Goal: Information Seeking & Learning: Learn about a topic

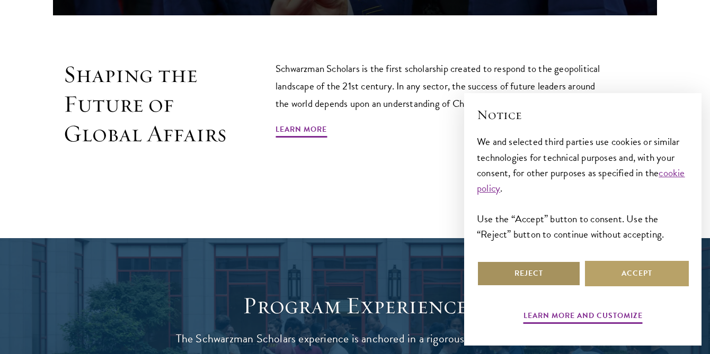
click at [500, 274] on button "Reject" at bounding box center [529, 273] width 104 height 25
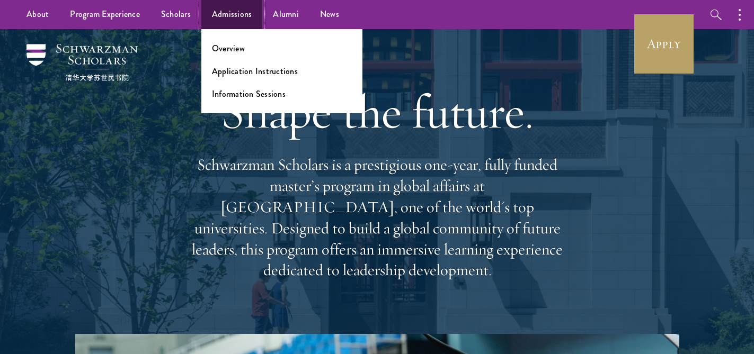
click at [236, 15] on link "Admissions" at bounding box center [231, 14] width 61 height 29
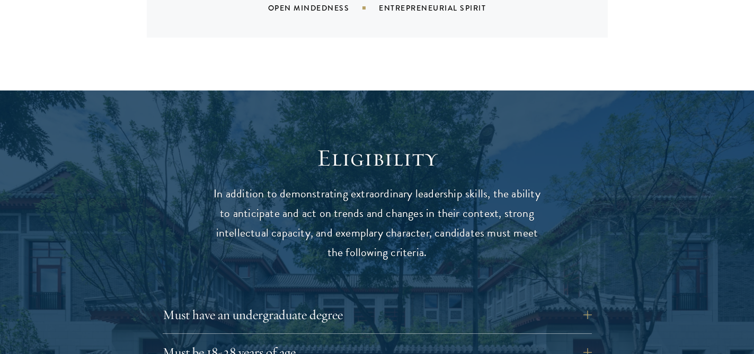
scroll to position [1280, 0]
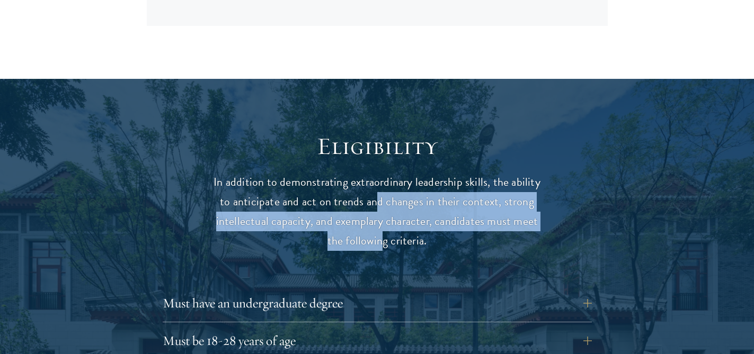
drag, startPoint x: 379, startPoint y: 184, endPoint x: 377, endPoint y: 209, distance: 25.6
click at [377, 210] on p "In addition to demonstrating extraordinary leadership skills, the ability to an…" at bounding box center [377, 212] width 328 height 78
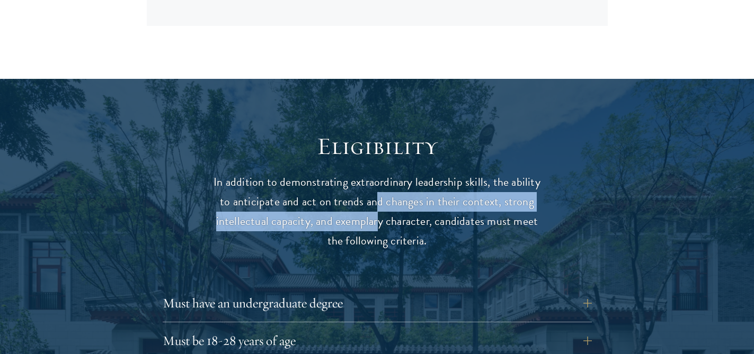
click at [377, 209] on p "In addition to demonstrating extraordinary leadership skills, the ability to an…" at bounding box center [377, 212] width 328 height 78
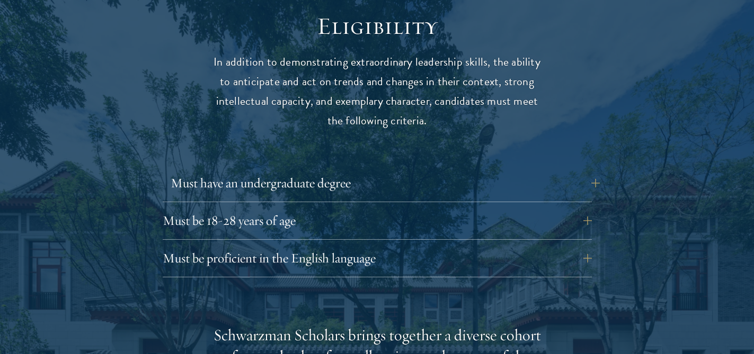
scroll to position [1435, 0]
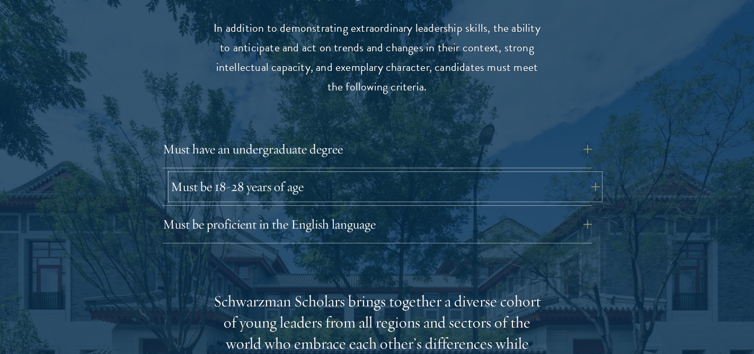
click at [376, 174] on button "Must be 18-28 years of age" at bounding box center [385, 186] width 429 height 25
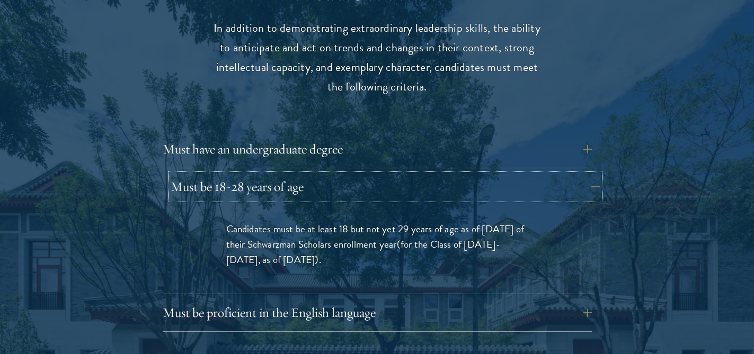
click at [376, 174] on button "Must be 18-28 years of age" at bounding box center [385, 186] width 429 height 25
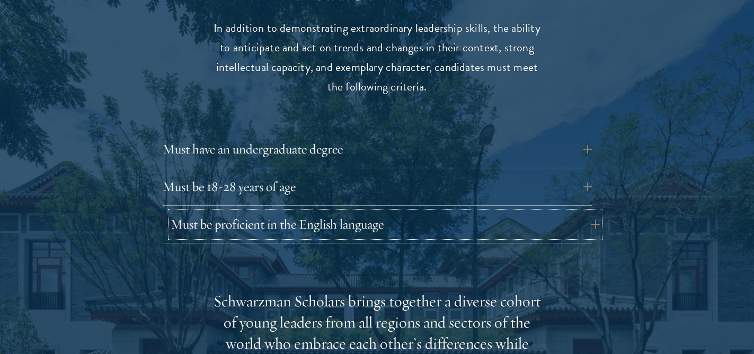
click at [374, 212] on button "Must be proficient in the English language" at bounding box center [385, 224] width 429 height 25
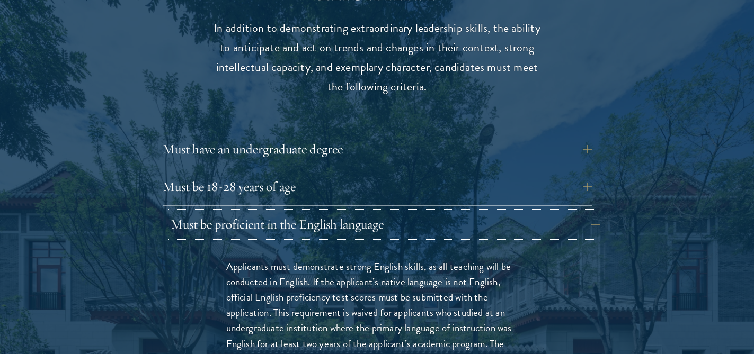
click at [374, 212] on button "Must be proficient in the English language" at bounding box center [385, 224] width 429 height 25
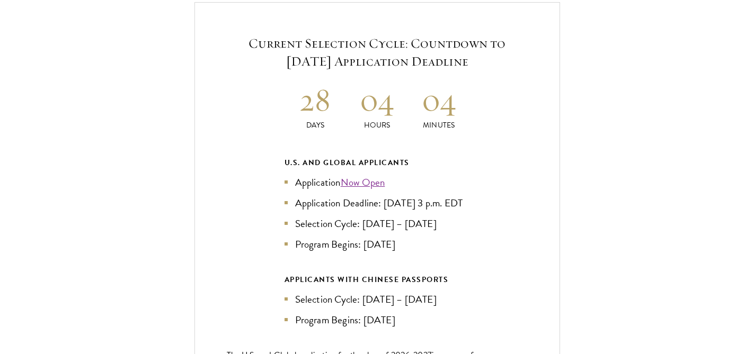
scroll to position [2294, 0]
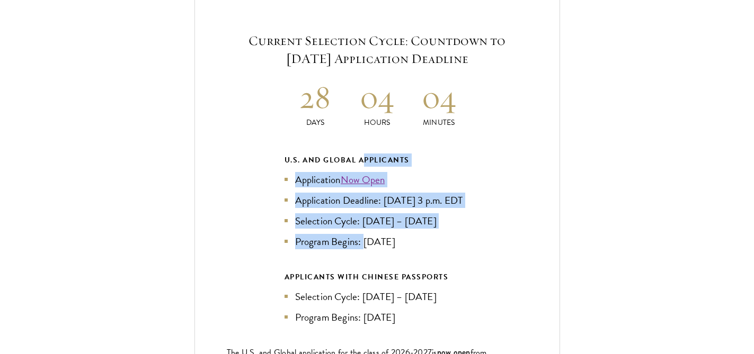
drag, startPoint x: 362, startPoint y: 136, endPoint x: 361, endPoint y: 239, distance: 103.3
click at [362, 239] on div "U.S. and Global Applicants Application Now Open Application Deadline: Sept 10, …" at bounding box center [376, 202] width 185 height 96
click at [361, 239] on li "Program Begins: Aug 2026" at bounding box center [376, 241] width 185 height 15
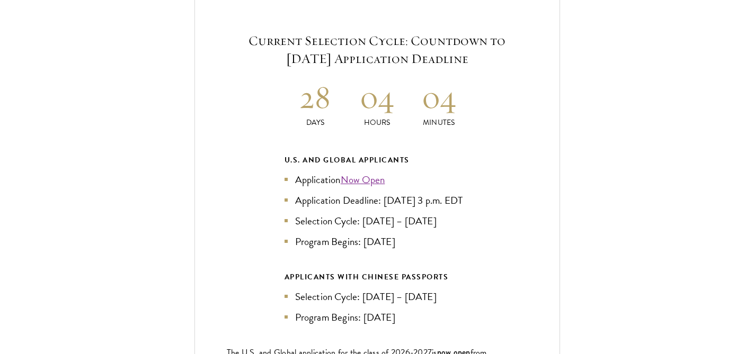
scroll to position [2395, 0]
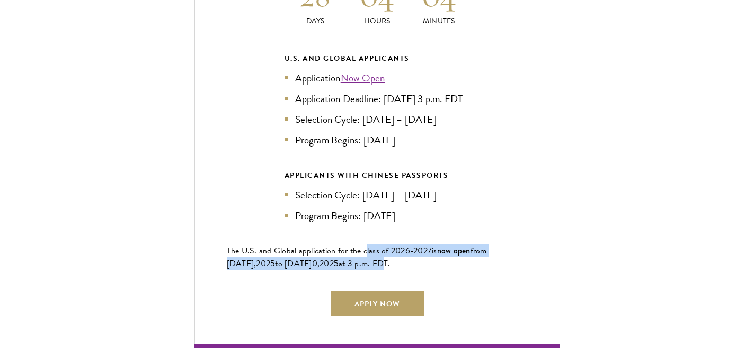
drag, startPoint x: 365, startPoint y: 261, endPoint x: 362, endPoint y: 245, distance: 15.6
click at [362, 245] on p "The U.S. and Global application for the class of 202 6 -202 7 is now open from …" at bounding box center [377, 257] width 301 height 25
click at [362, 245] on span "The U.S. and Global application for the class of 202" at bounding box center [316, 251] width 179 height 13
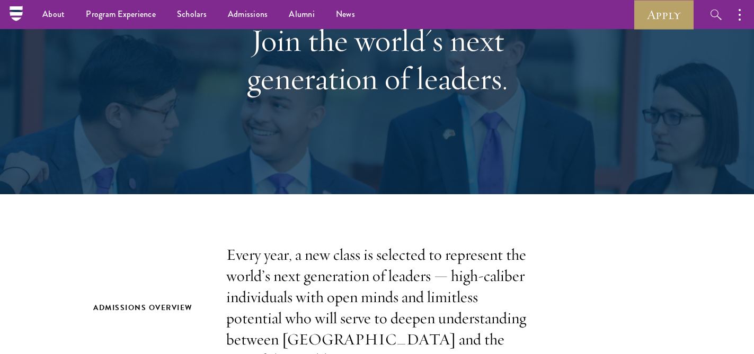
scroll to position [0, 0]
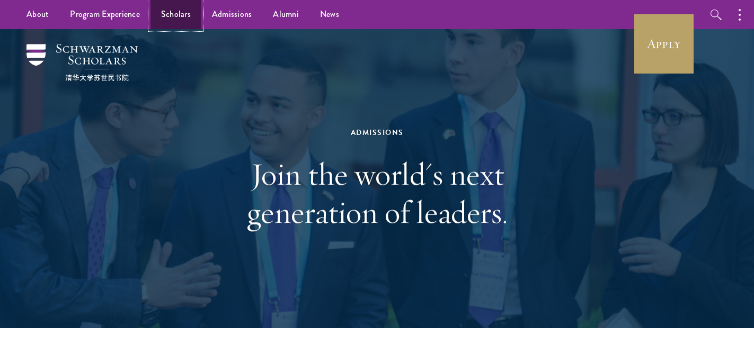
click at [181, 8] on link "Scholars" at bounding box center [175, 14] width 51 height 29
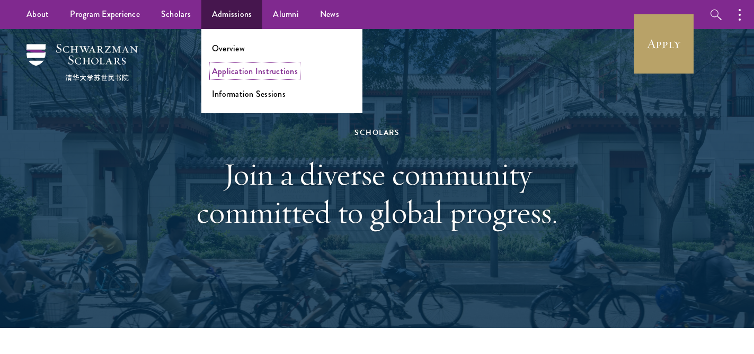
click at [252, 68] on link "Application Instructions" at bounding box center [255, 71] width 86 height 12
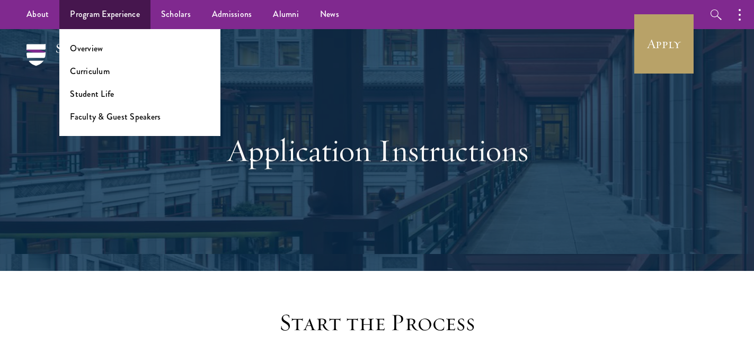
click at [104, 42] on li "Overview" at bounding box center [140, 48] width 140 height 12
click at [102, 45] on link "Overview" at bounding box center [86, 48] width 33 height 12
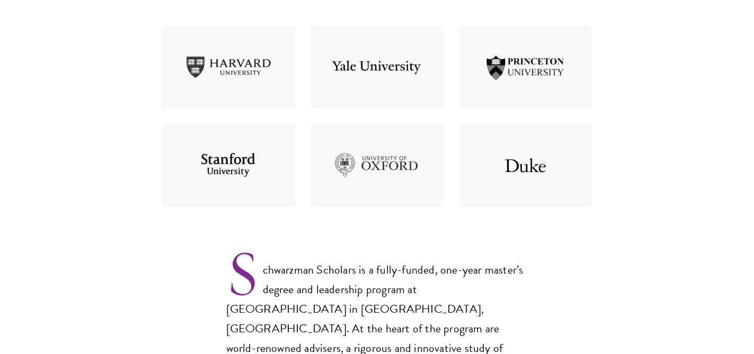
scroll to position [690, 0]
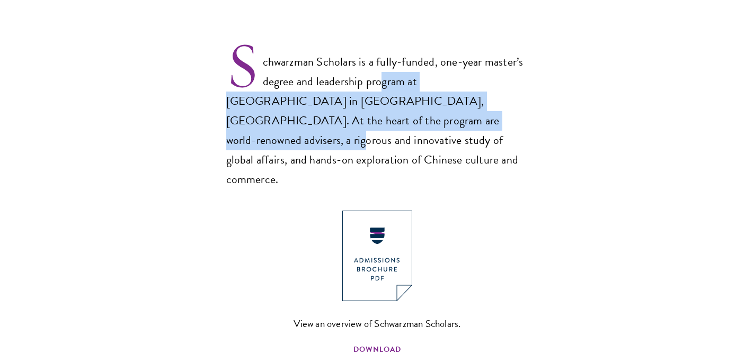
drag, startPoint x: 380, startPoint y: 81, endPoint x: 381, endPoint y: 112, distance: 31.3
click at [381, 112] on p "Schwarzman Scholars is a fully-funded, one-year master’s degree and leadership …" at bounding box center [377, 112] width 302 height 155
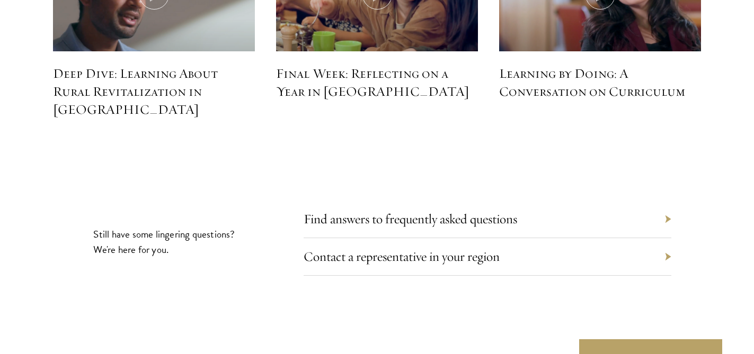
scroll to position [4856, 0]
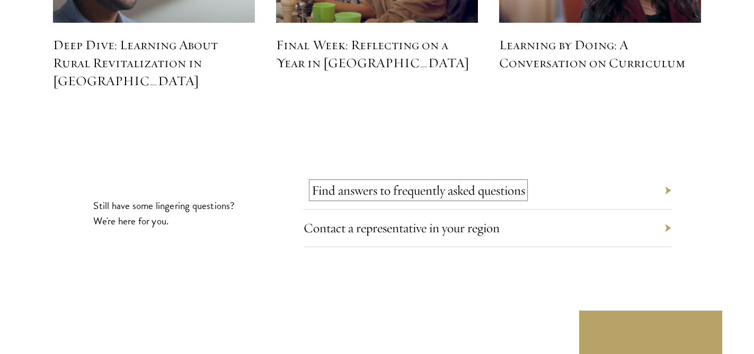
click at [424, 182] on link "Find answers to frequently asked questions" at bounding box center [417, 190] width 213 height 16
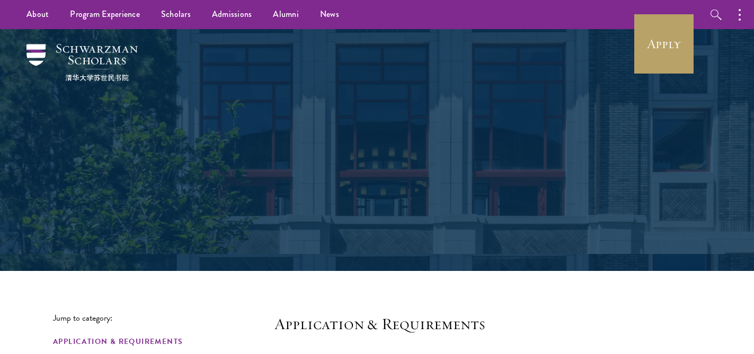
scroll to position [313, 0]
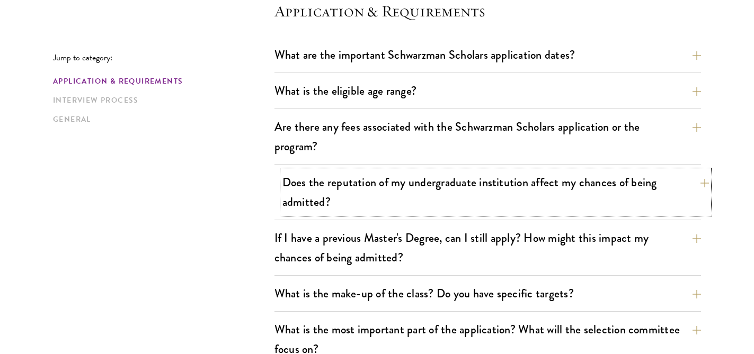
click at [416, 204] on button "Does the reputation of my undergraduate institution affect my chances of being …" at bounding box center [495, 192] width 426 height 43
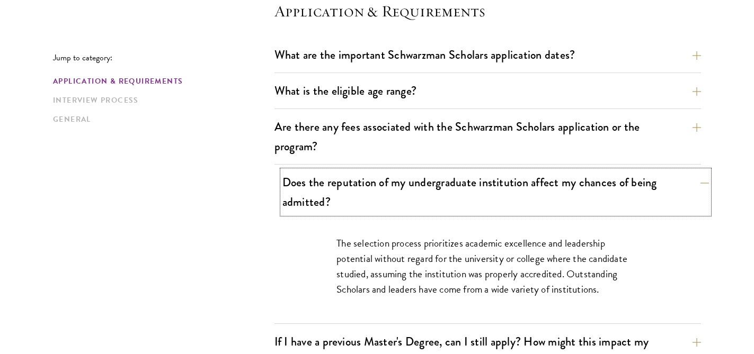
click at [422, 185] on button "Does the reputation of my undergraduate institution affect my chances of being …" at bounding box center [495, 192] width 426 height 43
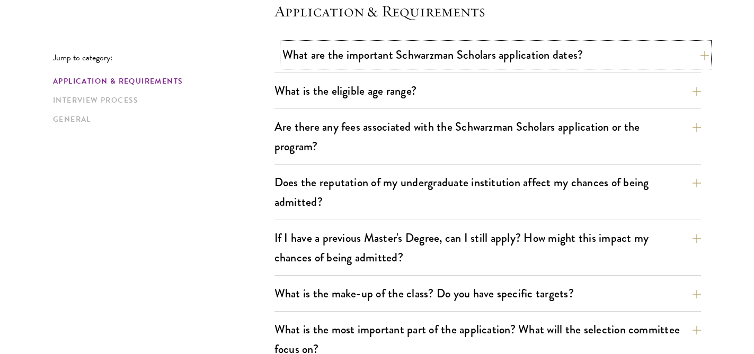
click at [462, 56] on button "What are the important Schwarzman Scholars application dates?" at bounding box center [495, 55] width 426 height 24
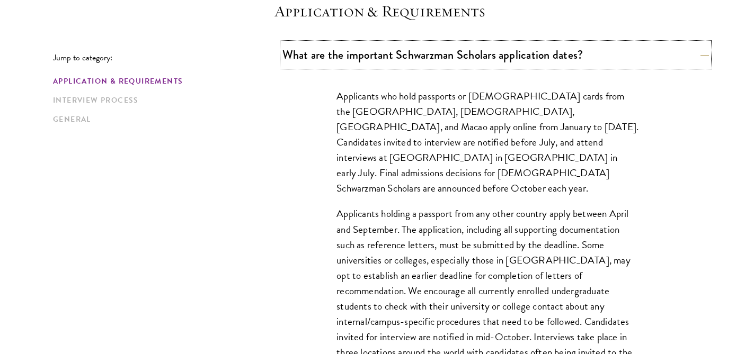
click at [462, 56] on button "What are the important Schwarzman Scholars application dates?" at bounding box center [495, 55] width 426 height 24
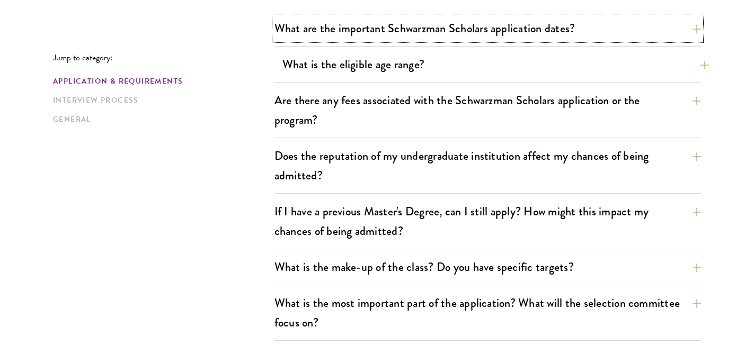
scroll to position [343, 0]
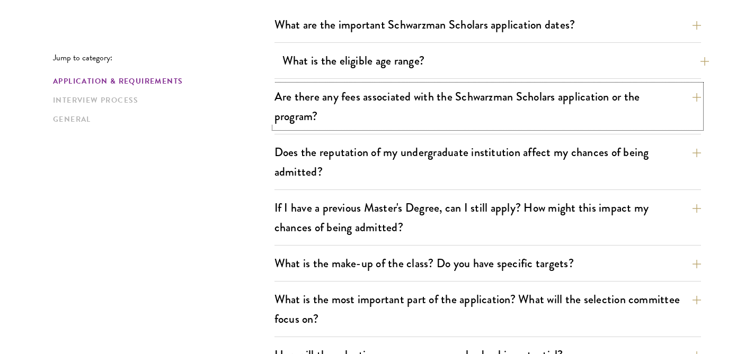
click at [460, 95] on button "Are there any fees associated with the Schwarzman Scholars application or the p…" at bounding box center [487, 106] width 426 height 43
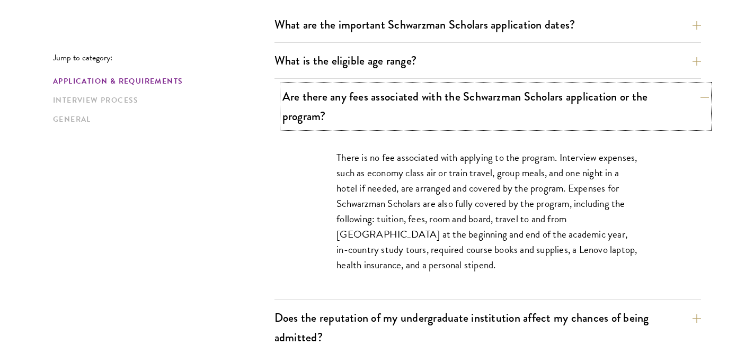
click at [460, 95] on button "Are there any fees associated with the Schwarzman Scholars application or the p…" at bounding box center [495, 106] width 426 height 43
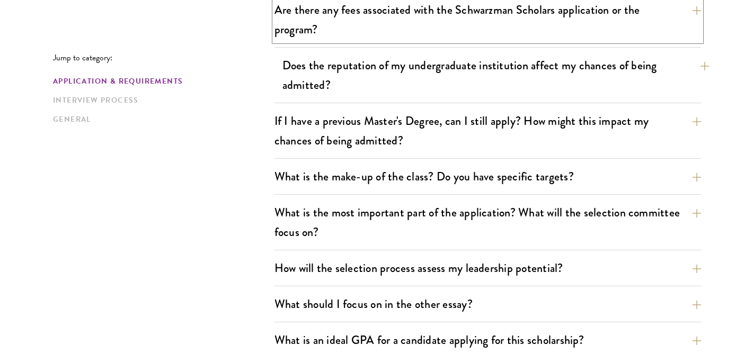
scroll to position [438, 0]
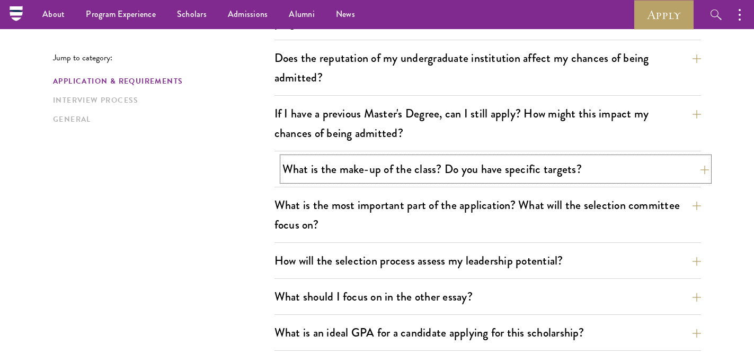
click at [470, 172] on button "What is the make-up of the class? Do you have specific targets?" at bounding box center [495, 169] width 426 height 24
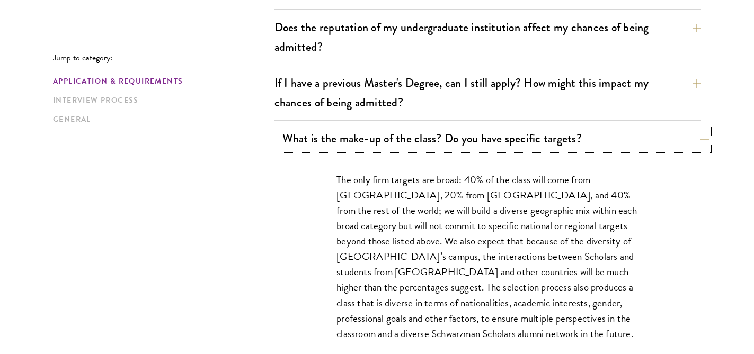
scroll to position [473, 0]
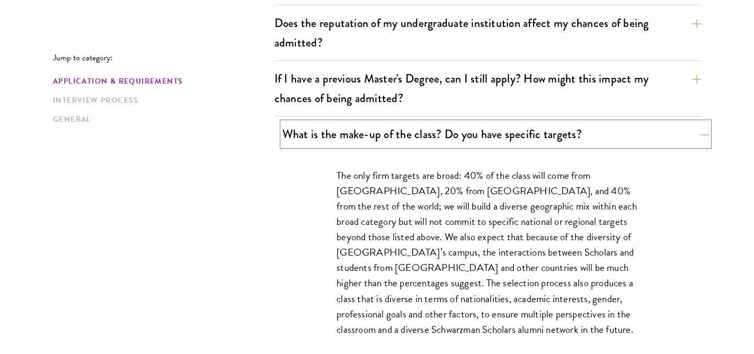
click at [489, 141] on button "What is the make-up of the class? Do you have specific targets?" at bounding box center [495, 134] width 426 height 24
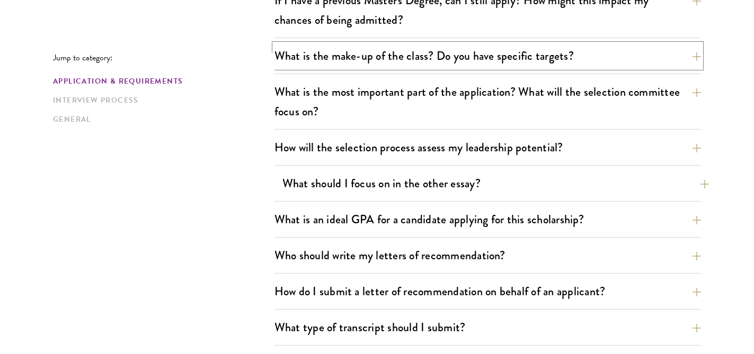
scroll to position [557, 0]
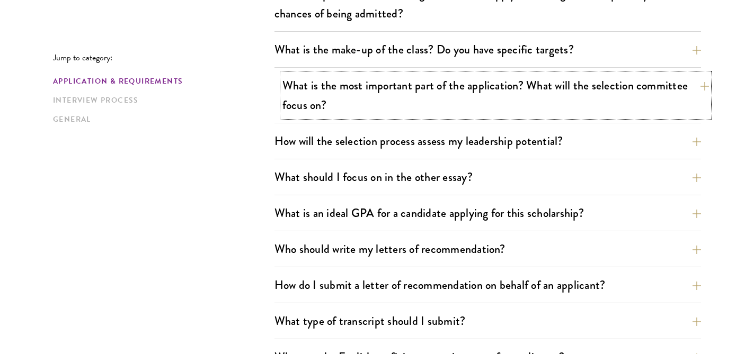
click at [493, 117] on button "What is the most important part of the application? What will the selection com…" at bounding box center [495, 95] width 426 height 43
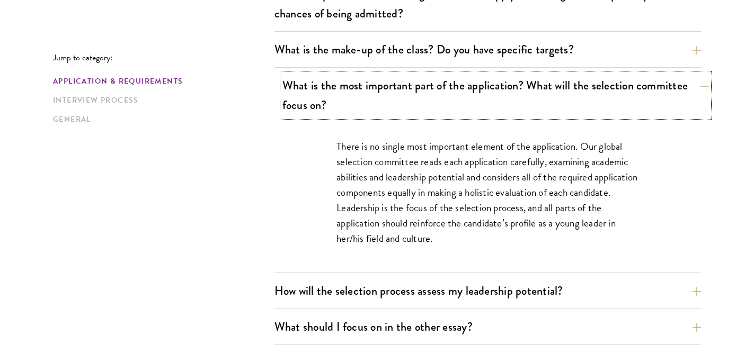
click at [493, 117] on button "What is the most important part of the application? What will the selection com…" at bounding box center [495, 95] width 426 height 43
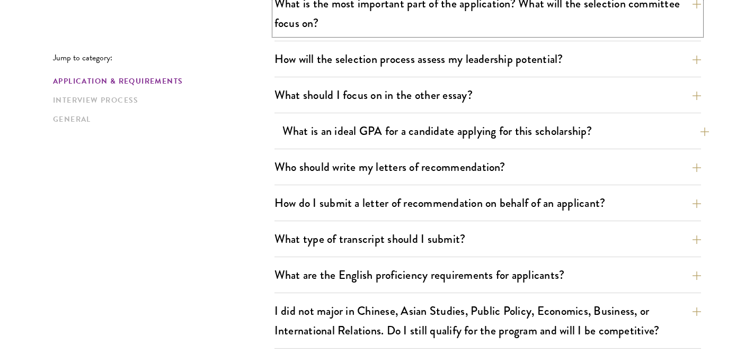
scroll to position [649, 0]
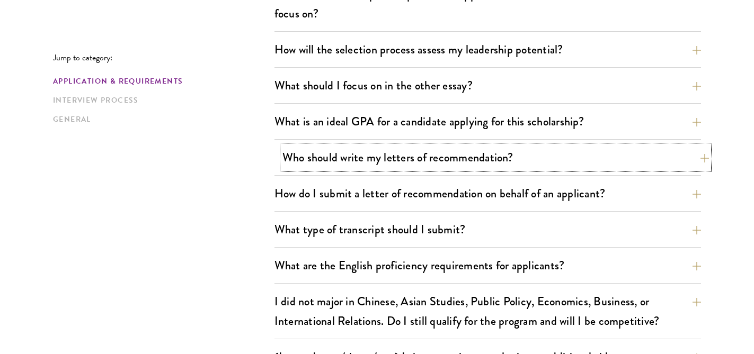
click at [492, 147] on button "Who should write my letters of recommendation?" at bounding box center [495, 158] width 426 height 24
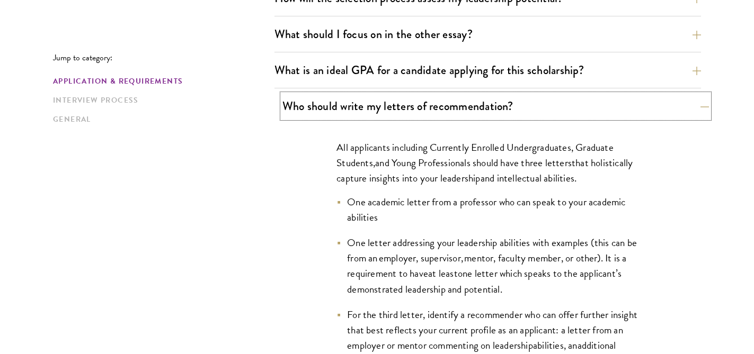
scroll to position [702, 0]
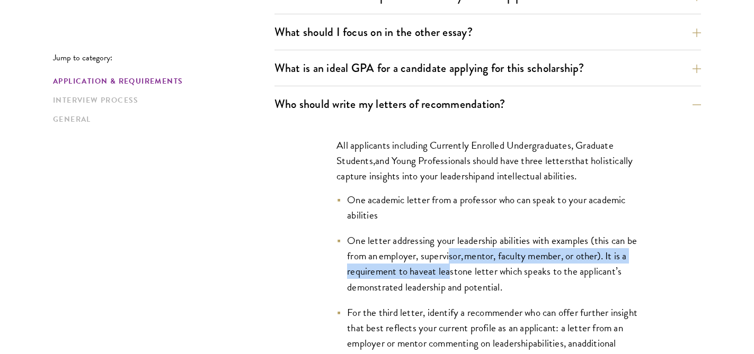
drag, startPoint x: 450, startPoint y: 255, endPoint x: 451, endPoint y: 275, distance: 19.6
click at [451, 274] on li "One letter addressing your leadership abilities with examples (this can be from…" at bounding box center [487, 263] width 302 height 61
click at [451, 275] on span "at least" at bounding box center [443, 271] width 30 height 15
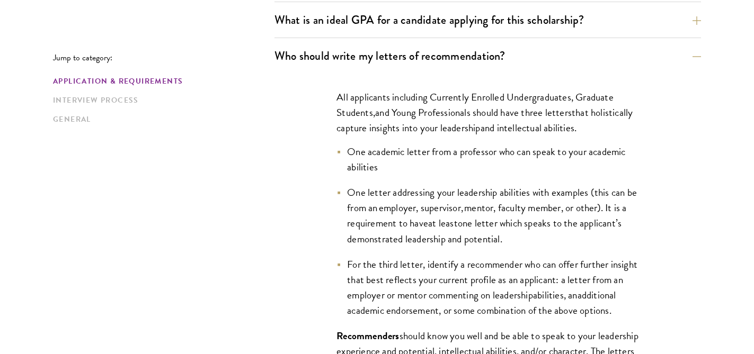
scroll to position [756, 0]
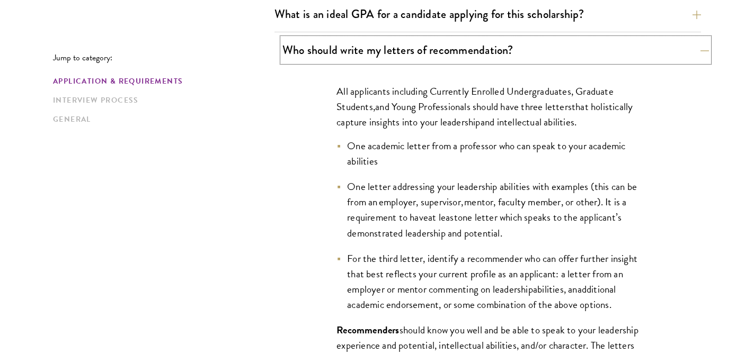
click at [433, 51] on button "Who should write my letters of recommendation?" at bounding box center [495, 50] width 426 height 24
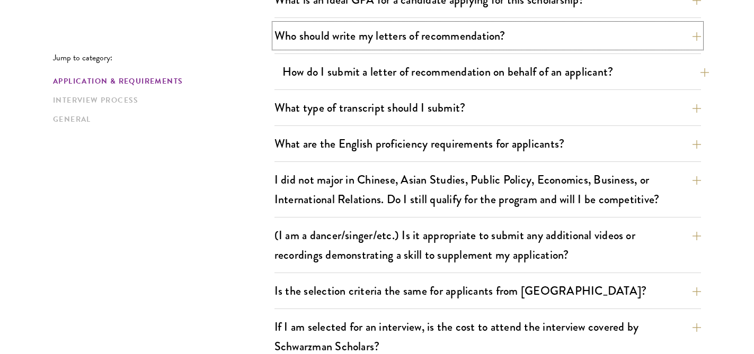
scroll to position [775, 0]
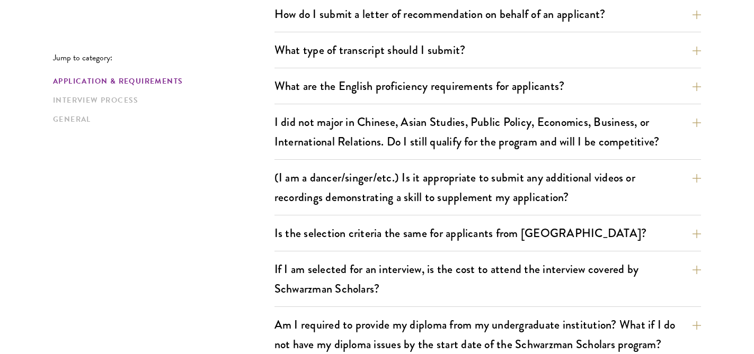
scroll to position [830, 0]
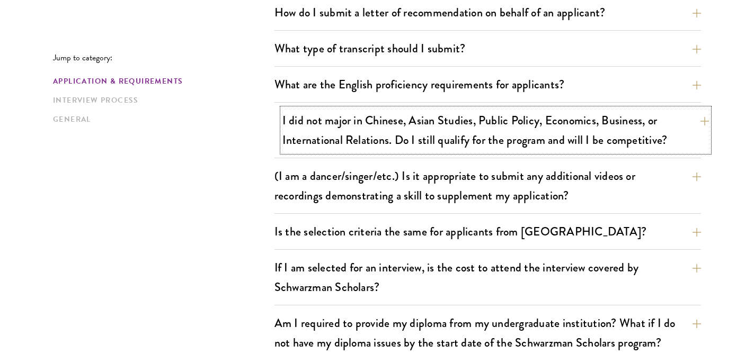
click at [448, 124] on button "I did not major in Chinese, Asian Studies, Public Policy, Economics, Business, …" at bounding box center [495, 130] width 426 height 43
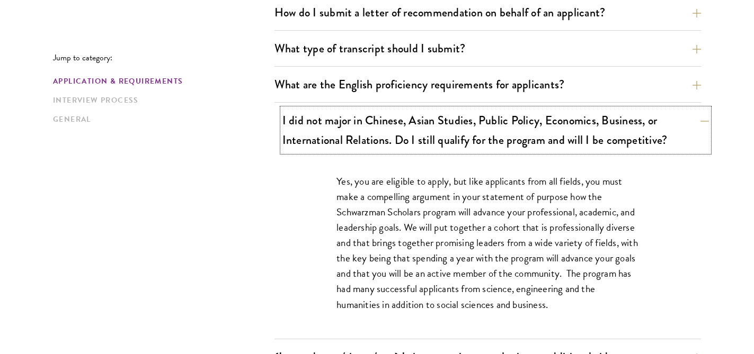
click at [465, 129] on button "I did not major in Chinese, Asian Studies, Public Policy, Economics, Business, …" at bounding box center [495, 130] width 426 height 43
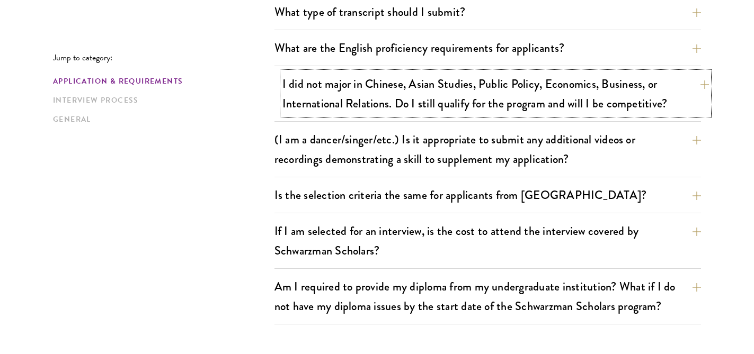
scroll to position [872, 0]
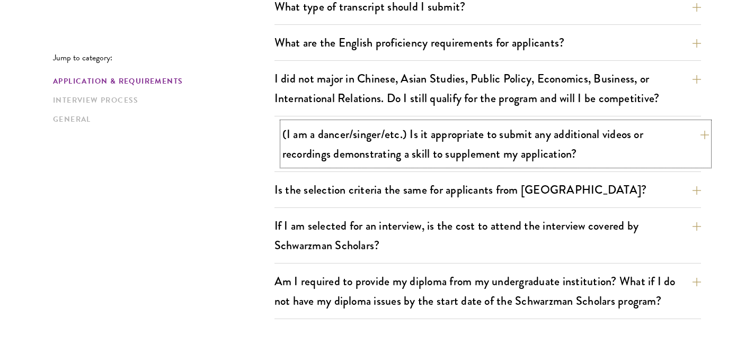
click at [467, 129] on button "(I am a dancer/singer/etc.) Is it appropriate to submit any additional videos o…" at bounding box center [495, 143] width 426 height 43
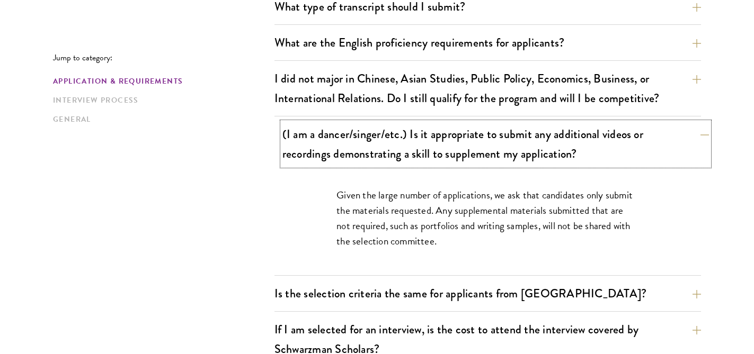
click at [467, 129] on button "(I am a dancer/singer/etc.) Is it appropriate to submit any additional videos o…" at bounding box center [495, 143] width 426 height 43
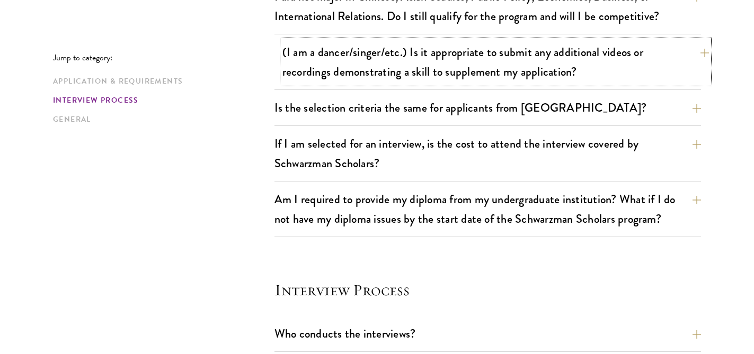
scroll to position [957, 0]
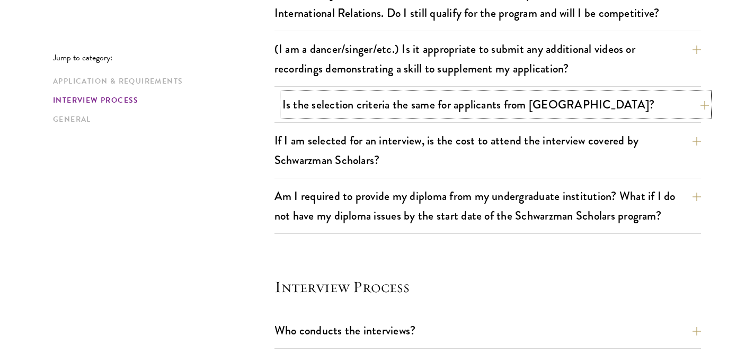
click at [478, 108] on button "Is the selection criteria the same for applicants from China?" at bounding box center [495, 105] width 426 height 24
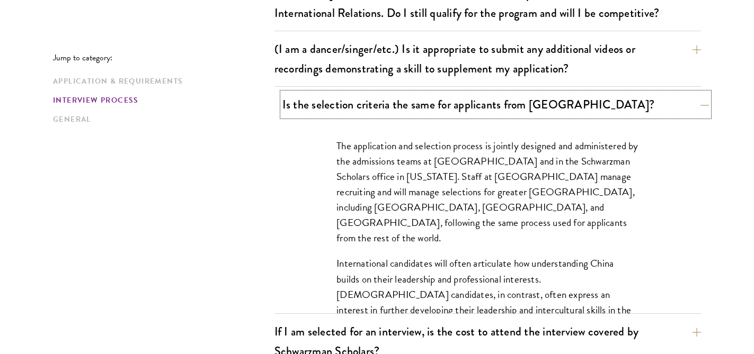
click at [478, 108] on button "Is the selection criteria the same for applicants from China?" at bounding box center [495, 105] width 426 height 24
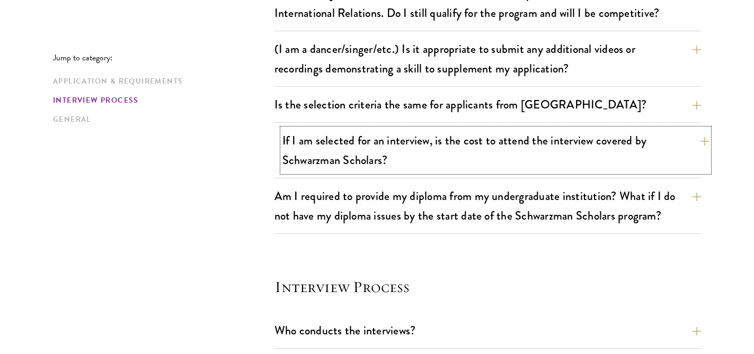
click at [479, 161] on button "If I am selected for an interview, is the cost to attend the interview covered …" at bounding box center [495, 150] width 426 height 43
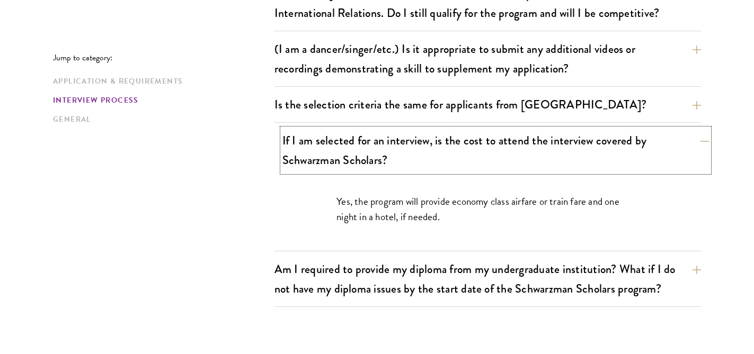
click at [479, 161] on button "If I am selected for an interview, is the cost to attend the interview covered …" at bounding box center [495, 150] width 426 height 43
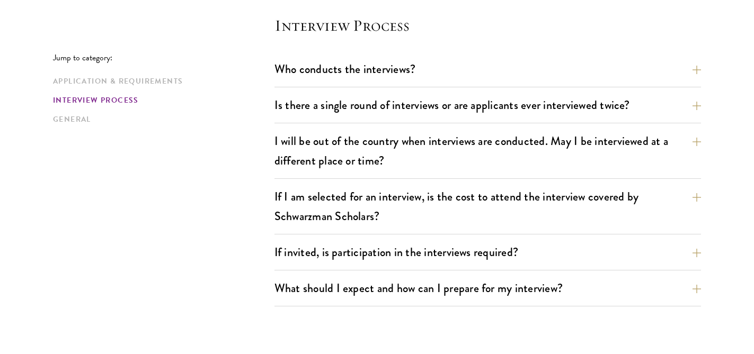
scroll to position [1220, 0]
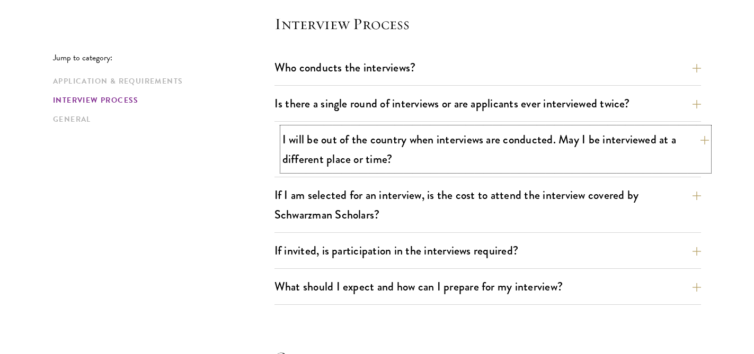
click at [480, 158] on button "I will be out of the country when interviews are conducted. May I be interviewe…" at bounding box center [495, 149] width 426 height 43
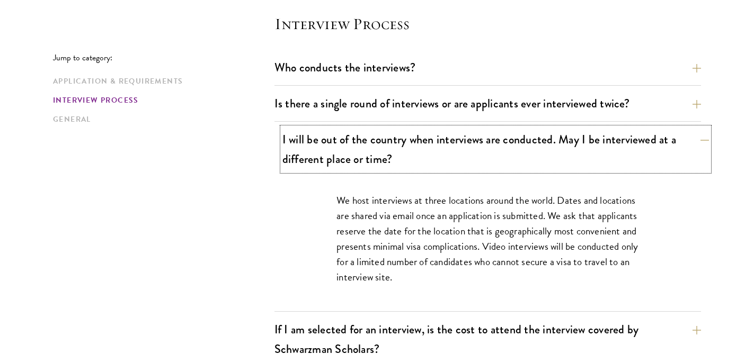
click at [481, 157] on button "I will be out of the country when interviews are conducted. May I be interviewe…" at bounding box center [495, 149] width 426 height 43
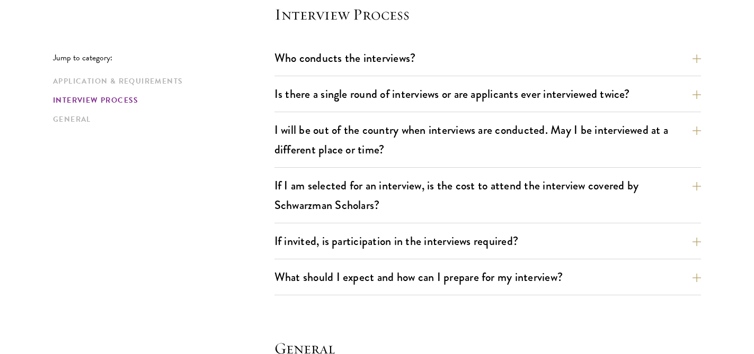
scroll to position [1234, 0]
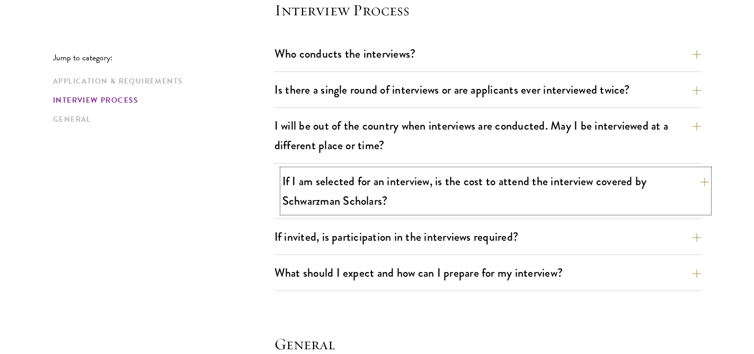
click at [282, 196] on button "If I am selected for an interview, is the cost to attend the interview covered …" at bounding box center [495, 191] width 426 height 43
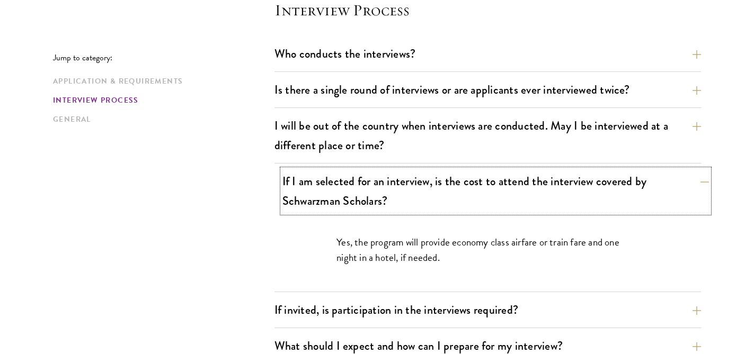
click at [282, 196] on button "If I am selected for an interview, is the cost to attend the interview covered …" at bounding box center [495, 191] width 426 height 43
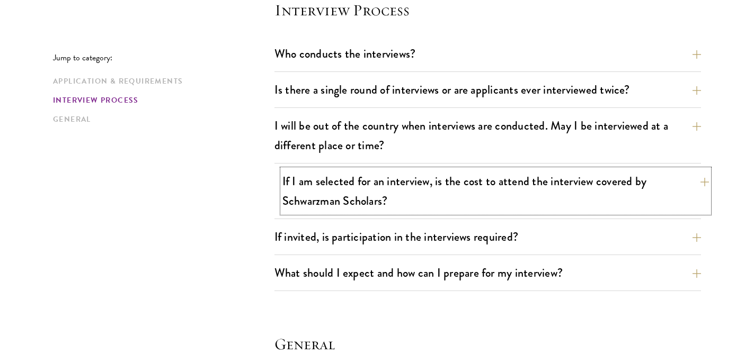
click at [282, 196] on button "If I am selected for an interview, is the cost to attend the interview covered …" at bounding box center [495, 191] width 426 height 43
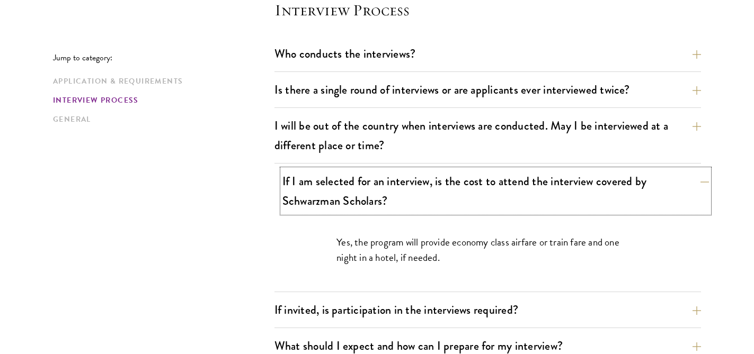
click at [283, 195] on button "If I am selected for an interview, is the cost to attend the interview covered …" at bounding box center [495, 191] width 426 height 43
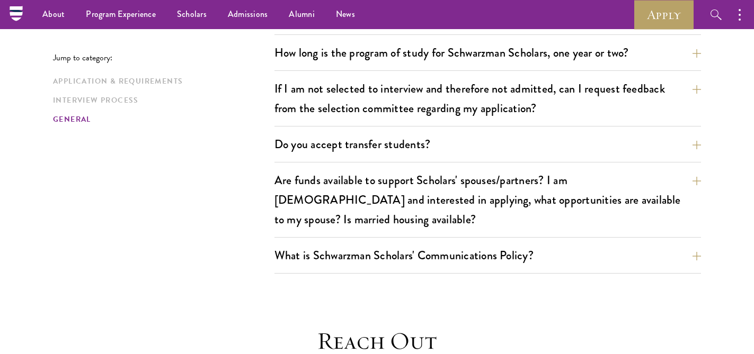
scroll to position [1666, 0]
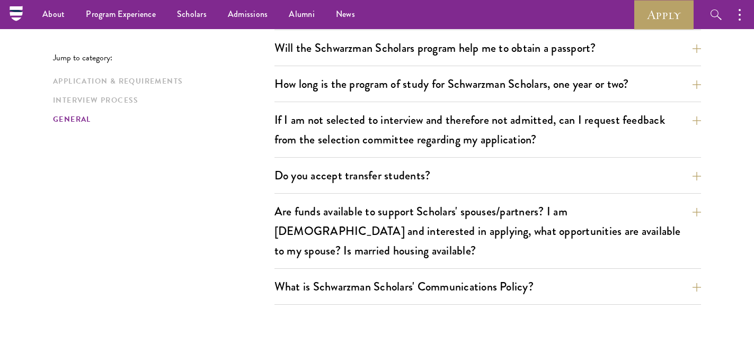
click at [315, 143] on div "What is the make-up of the class? Do you have specific targets? The only firm t…" at bounding box center [487, 124] width 426 height 361
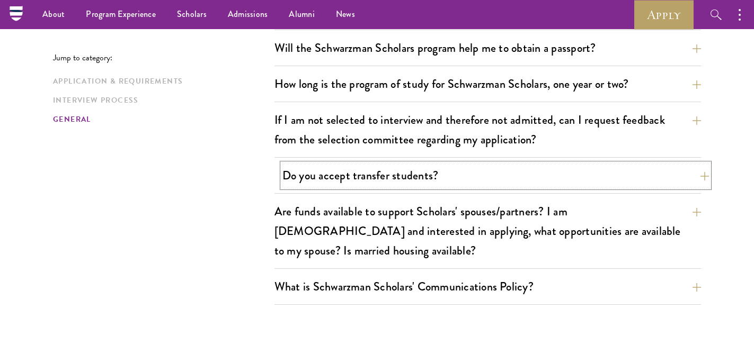
click at [317, 164] on button "Do you accept transfer students?" at bounding box center [495, 176] width 426 height 24
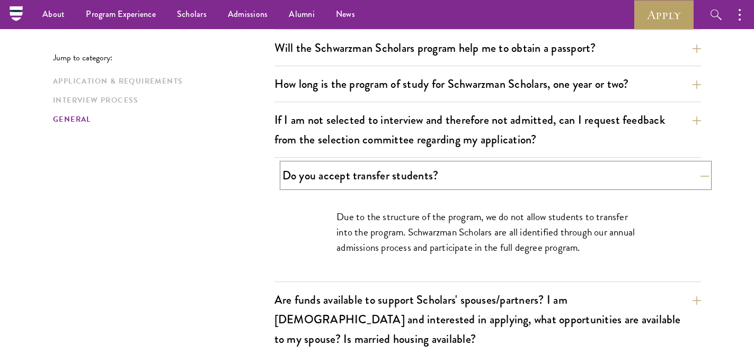
click at [317, 164] on button "Do you accept transfer students?" at bounding box center [495, 176] width 426 height 24
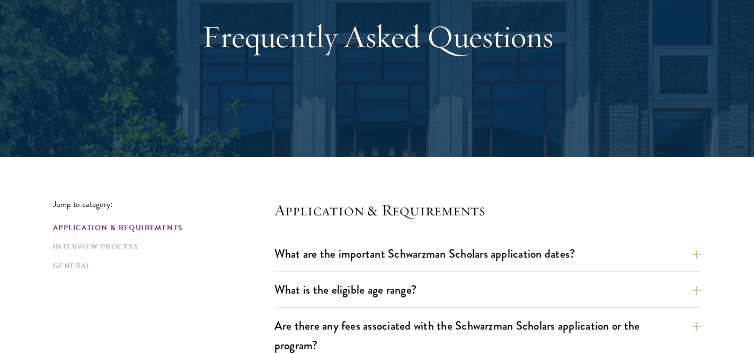
scroll to position [0, 0]
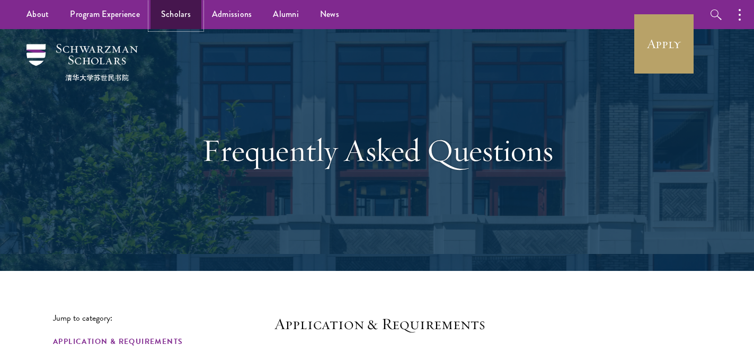
click at [176, 14] on link "Scholars" at bounding box center [175, 14] width 51 height 29
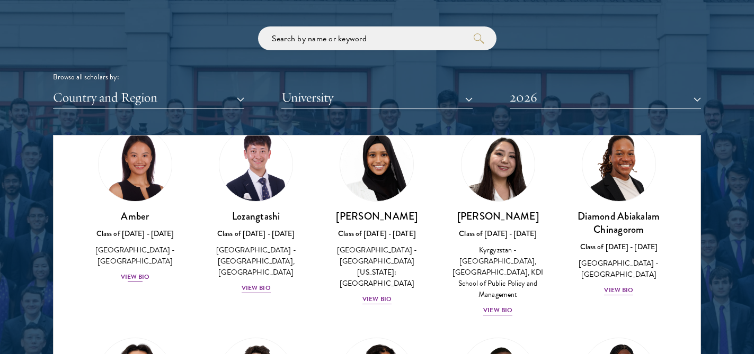
scroll to position [53, 0]
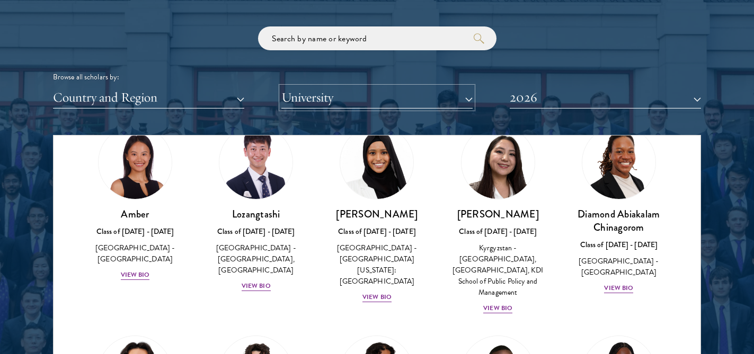
click at [331, 88] on button "University" at bounding box center [376, 98] width 191 height 22
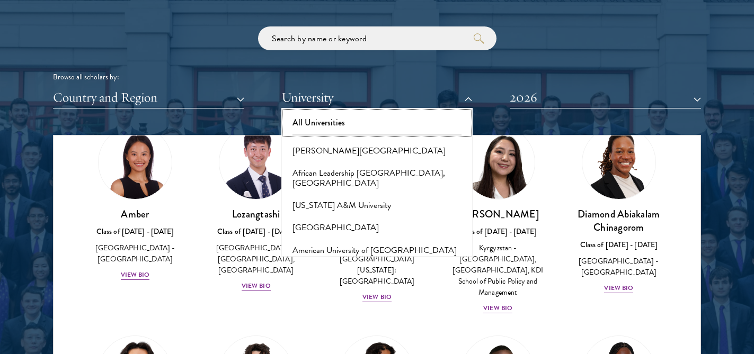
click at [338, 126] on button "All Universities" at bounding box center [376, 123] width 185 height 22
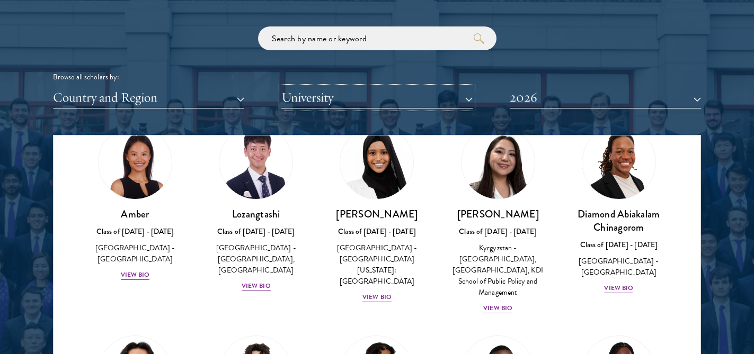
click at [321, 105] on button "University" at bounding box center [376, 98] width 191 height 22
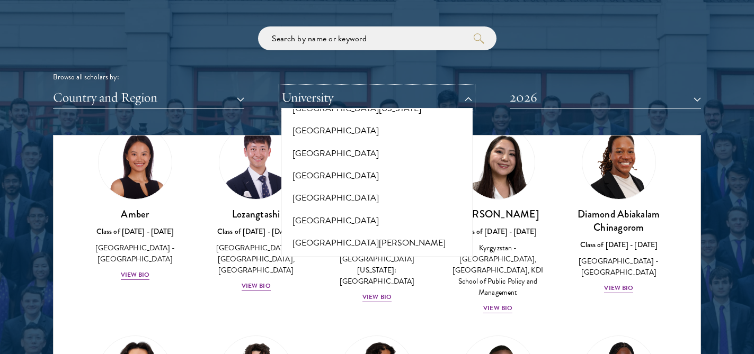
scroll to position [9655, 0]
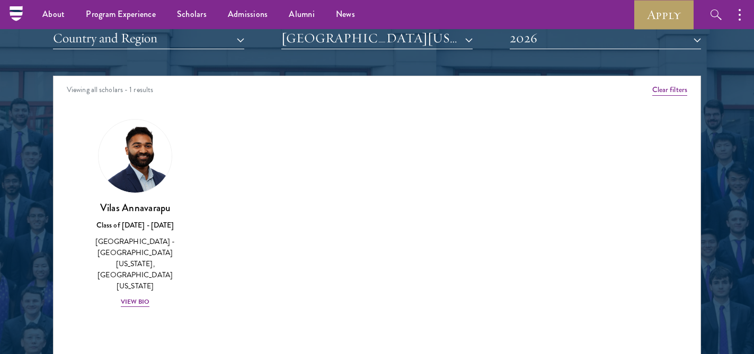
scroll to position [1321, 0]
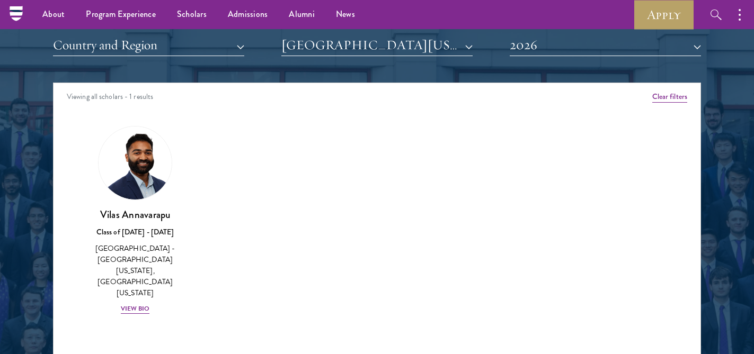
click at [143, 293] on div "[PERSON_NAME] Class of [DATE] - [DATE] [GEOGRAPHIC_DATA] - [GEOGRAPHIC_DATA][US…" at bounding box center [135, 220] width 121 height 210
click at [142, 304] on div "View Bio" at bounding box center [135, 309] width 29 height 10
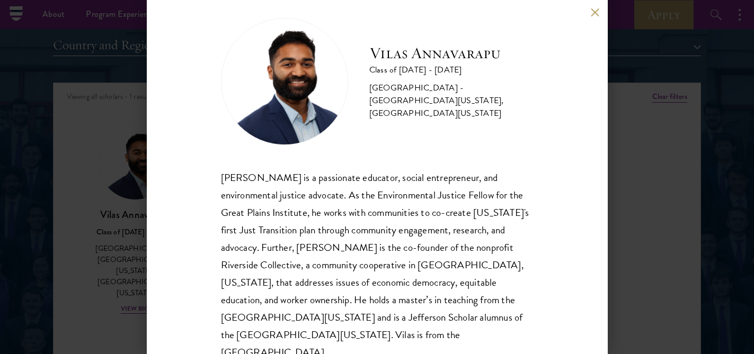
scroll to position [35, 0]
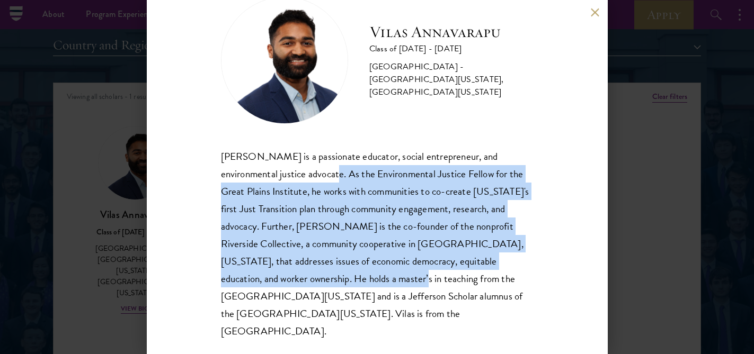
drag, startPoint x: 325, startPoint y: 175, endPoint x: 345, endPoint y: 272, distance: 98.5
click at [345, 272] on div "[PERSON_NAME] is a passionate educator, social entrepreneur, and environmental …" at bounding box center [377, 244] width 313 height 193
click at [595, 10] on button at bounding box center [595, 12] width 9 height 9
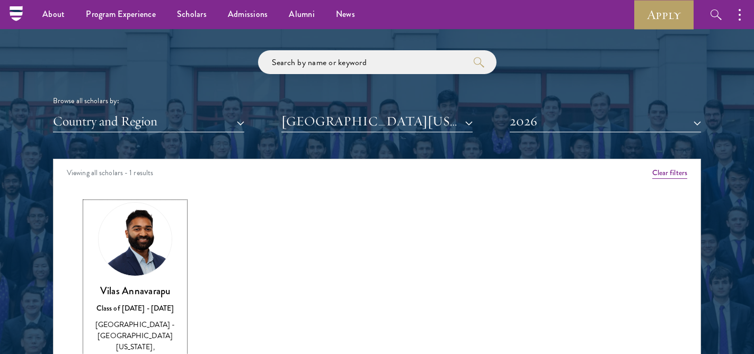
scroll to position [1237, 0]
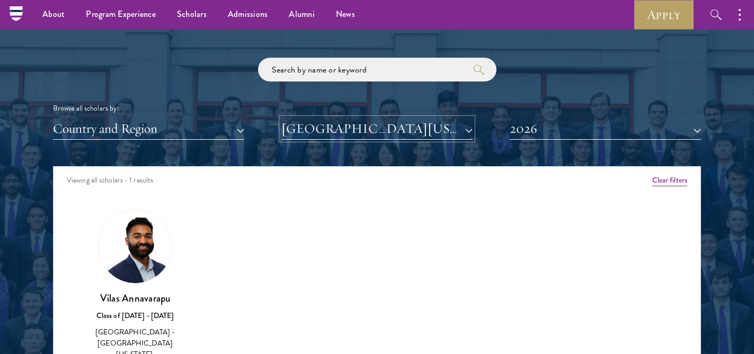
click at [399, 127] on button "[GEOGRAPHIC_DATA][US_STATE]" at bounding box center [376, 129] width 191 height 22
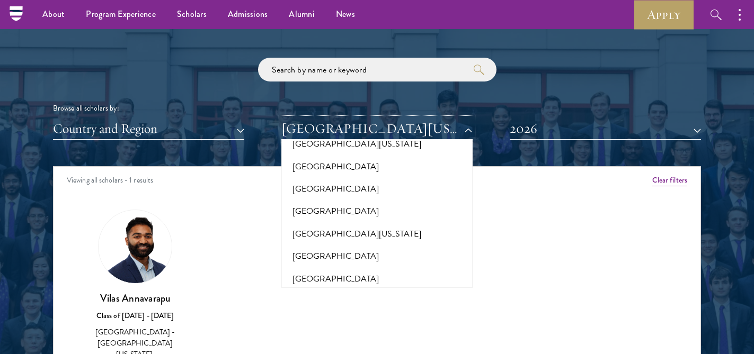
scroll to position [9550, 0]
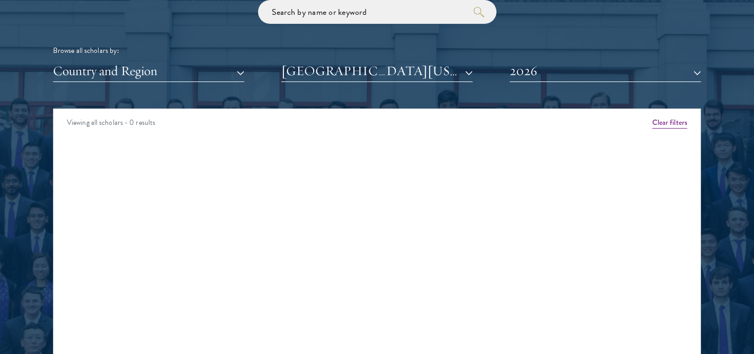
scroll to position [1301, 0]
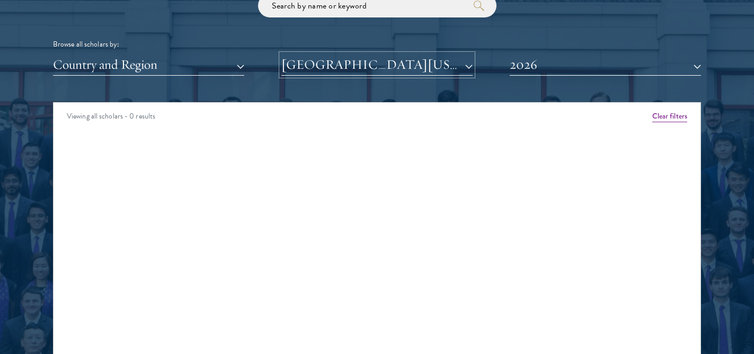
click at [399, 62] on button "[GEOGRAPHIC_DATA][US_STATE] at [GEOGRAPHIC_DATA]" at bounding box center [376, 65] width 191 height 22
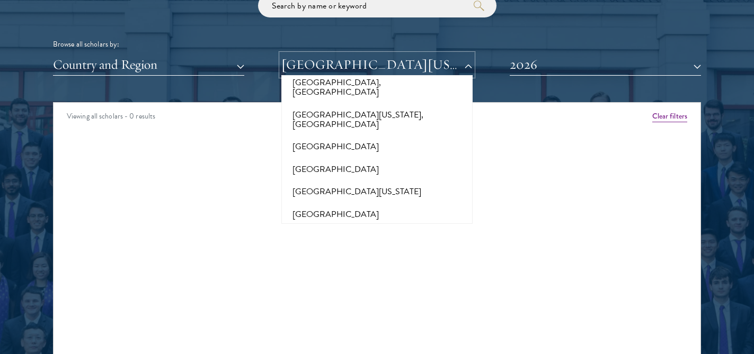
scroll to position [9444, 0]
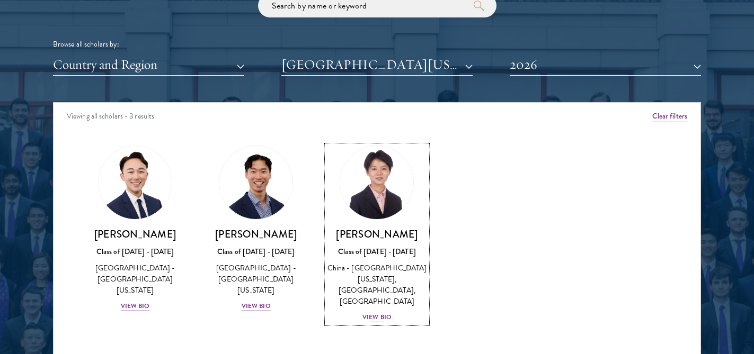
click at [382, 318] on div "View Bio" at bounding box center [376, 318] width 29 height 10
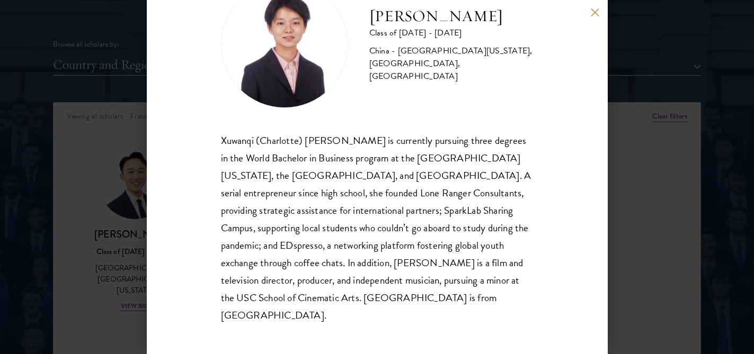
scroll to position [52, 0]
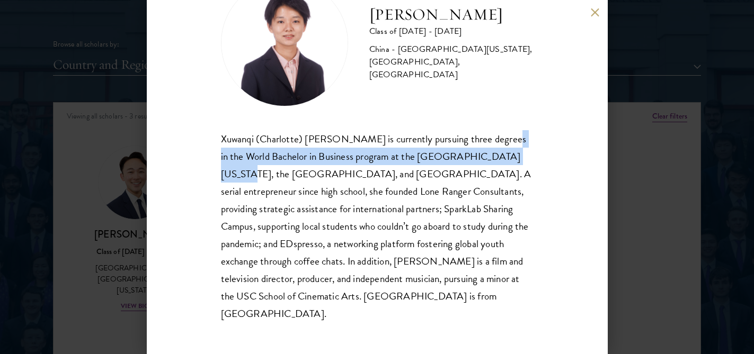
copy div "World Bachelor in Business program at the [GEOGRAPHIC_DATA][US_STATE]"
drag, startPoint x: 497, startPoint y: 138, endPoint x: 501, endPoint y: 150, distance: 12.1
click at [501, 150] on div "Xuwanqi (Charlotte) [PERSON_NAME] is currently pursuing three degrees in the Wo…" at bounding box center [377, 226] width 313 height 193
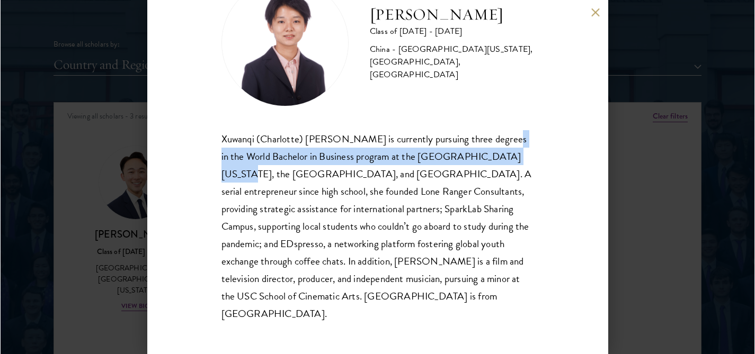
scroll to position [1302, 0]
